Goal: Information Seeking & Learning: Find specific fact

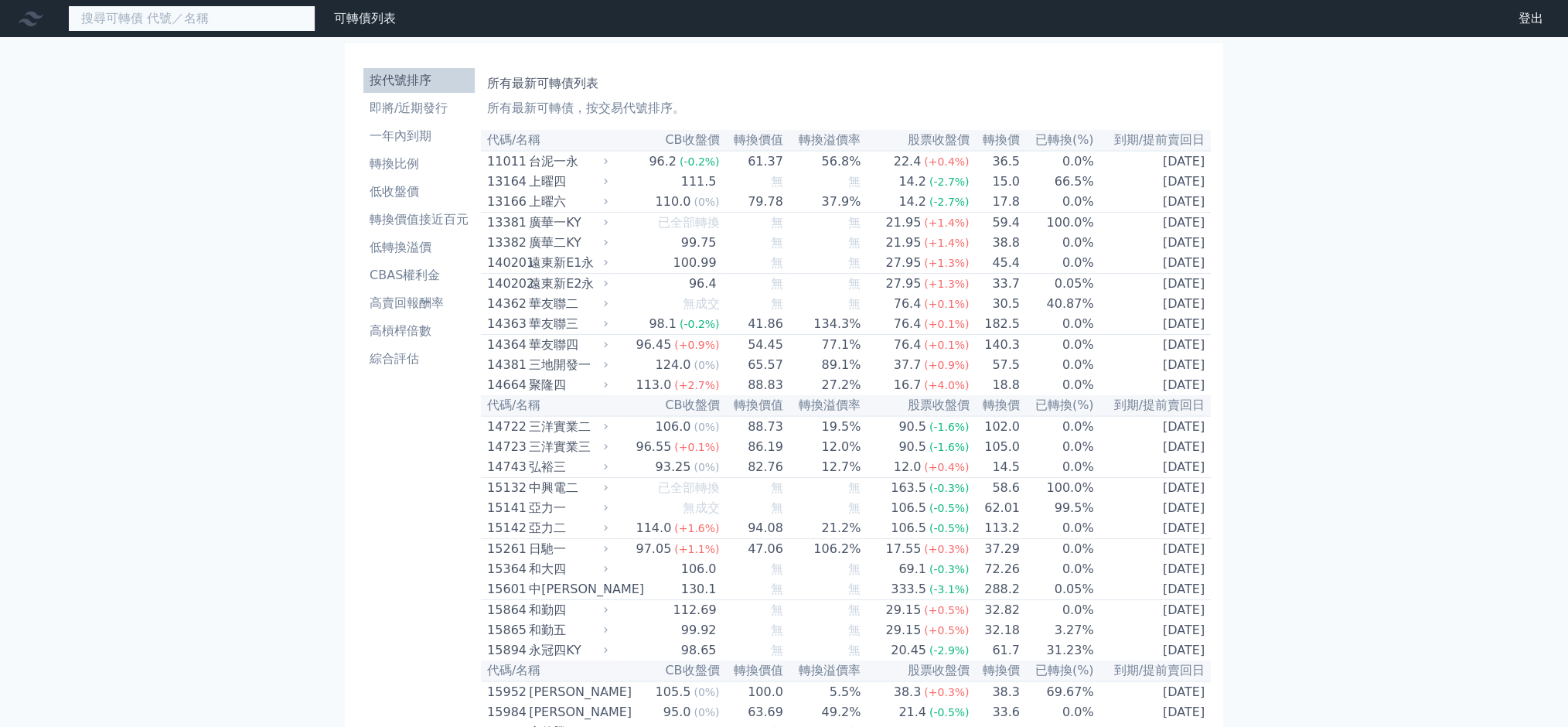
click at [218, 9] on input at bounding box center [192, 19] width 248 height 26
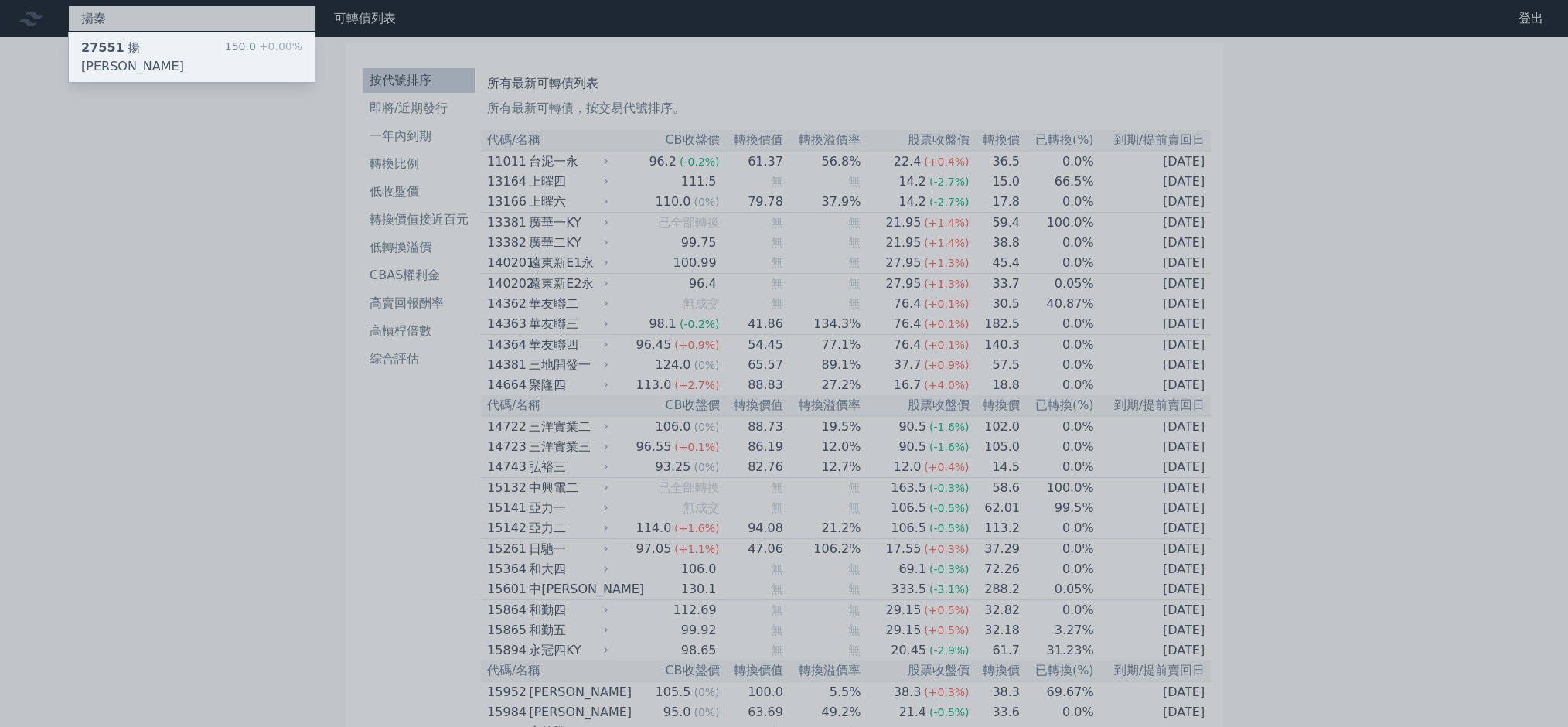
type input "揚秦"
click at [207, 58] on div "27551 揚秦一 150.0 +0.00%" at bounding box center [192, 57] width 246 height 50
